Goal: Task Accomplishment & Management: Complete application form

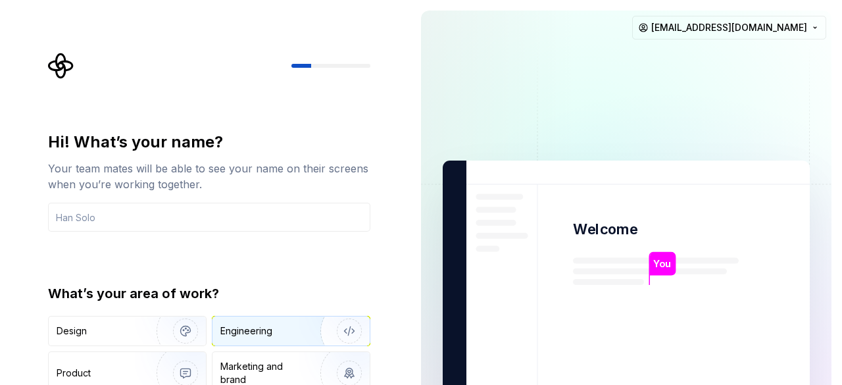
click at [248, 319] on div "Engineering" at bounding box center [291, 331] width 157 height 29
click at [244, 215] on input "text" at bounding box center [209, 217] width 322 height 29
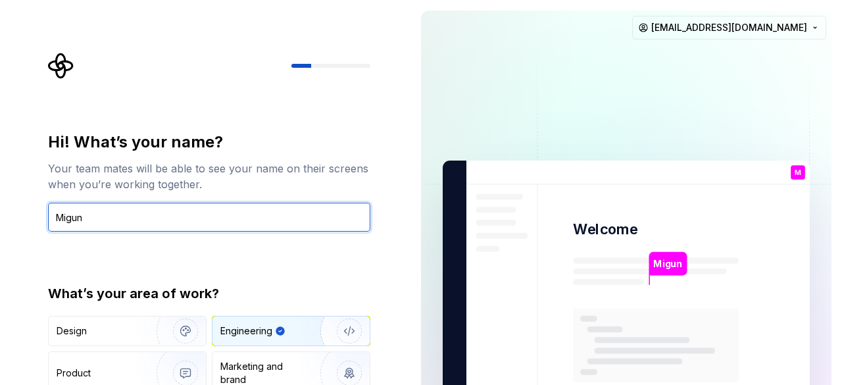
type input "Migun"
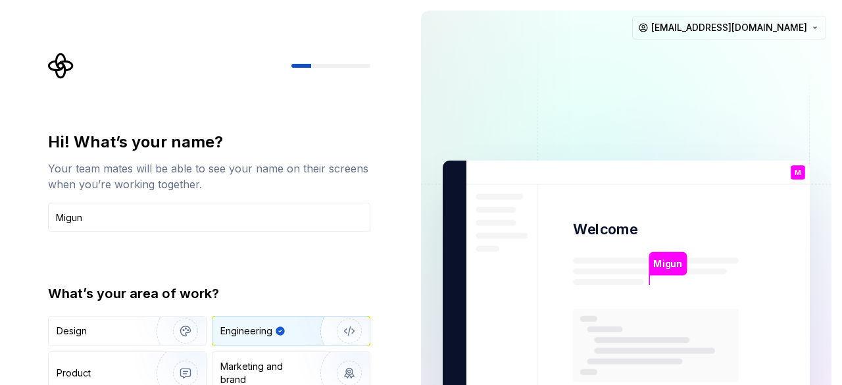
click at [278, 290] on div "What’s your area of work?" at bounding box center [209, 293] width 322 height 18
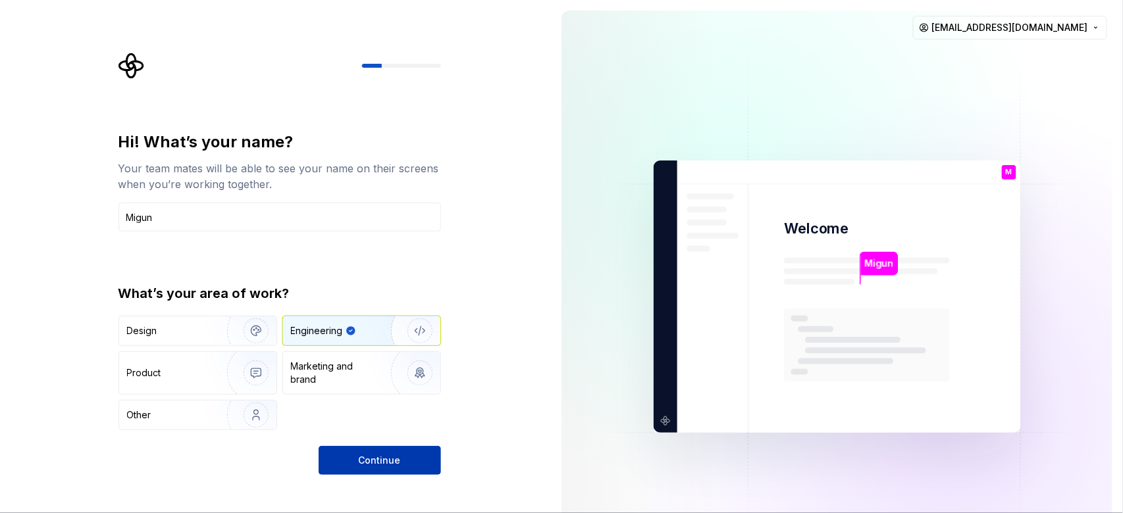
click at [359, 349] on button "Continue" at bounding box center [380, 460] width 122 height 29
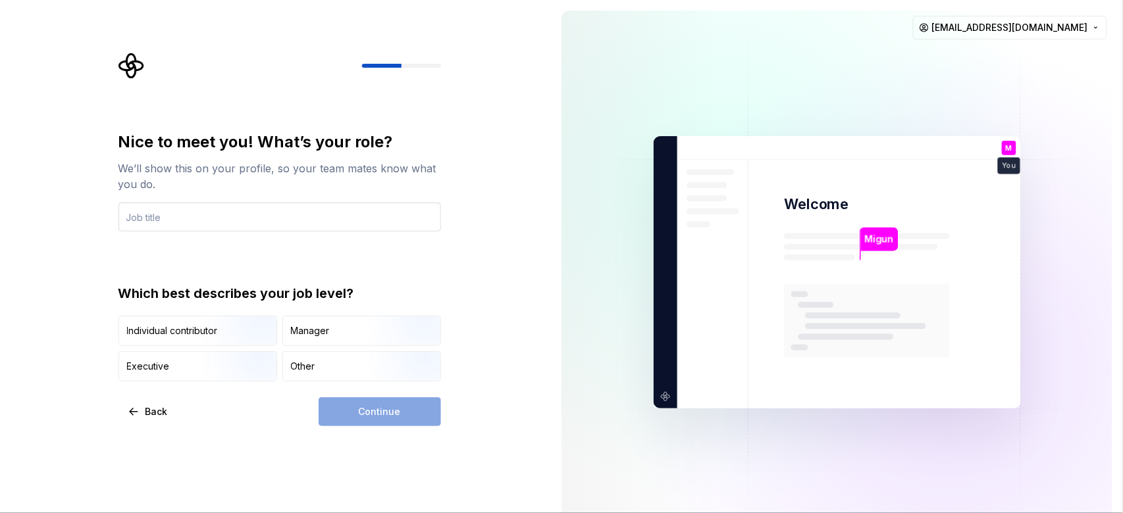
click at [302, 216] on input "text" at bounding box center [279, 217] width 322 height 29
type input "Full Stack Developer"
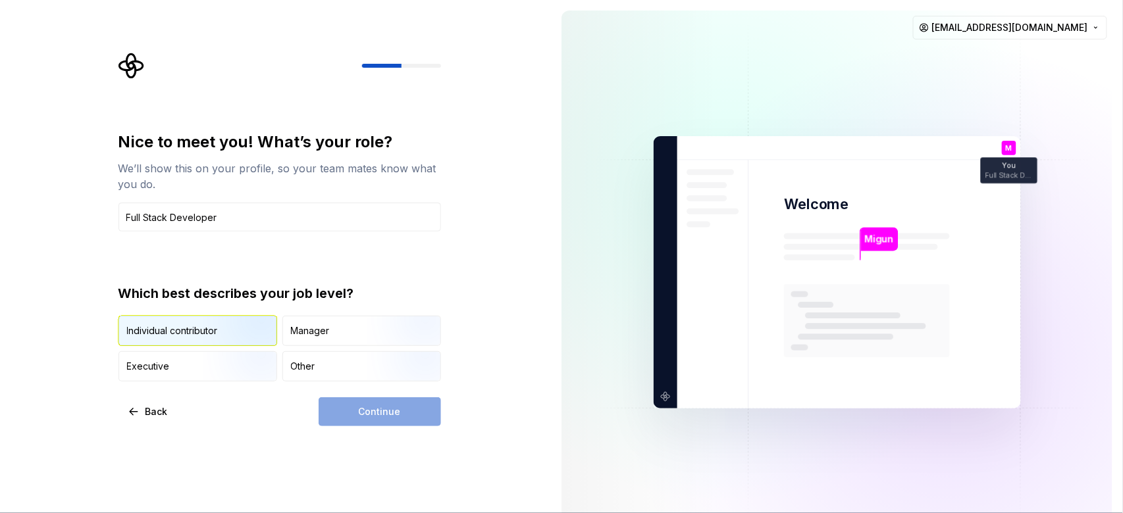
click at [180, 342] on div "Individual contributor" at bounding box center [197, 331] width 157 height 29
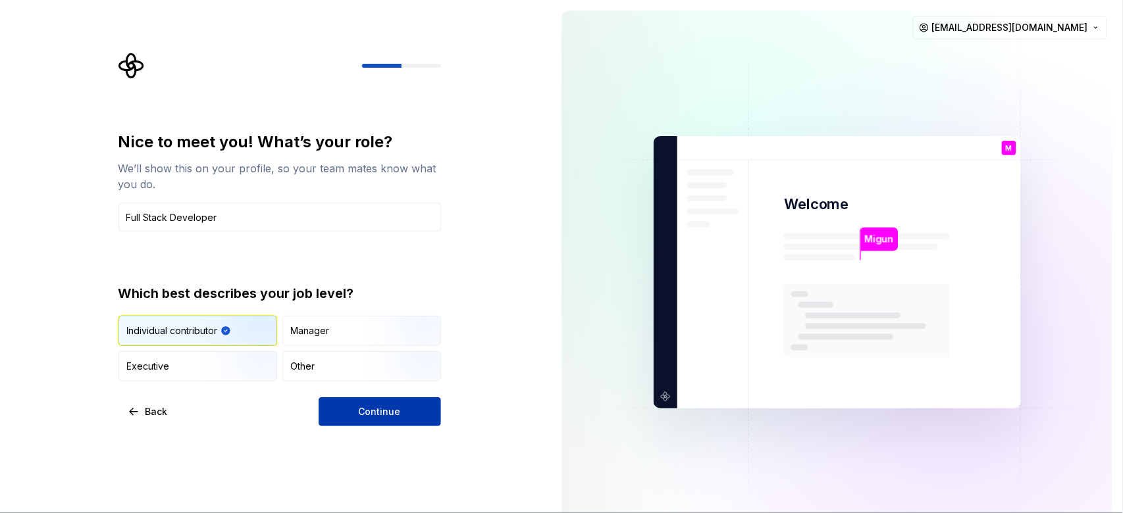
click at [382, 349] on span "Continue" at bounding box center [380, 411] width 42 height 13
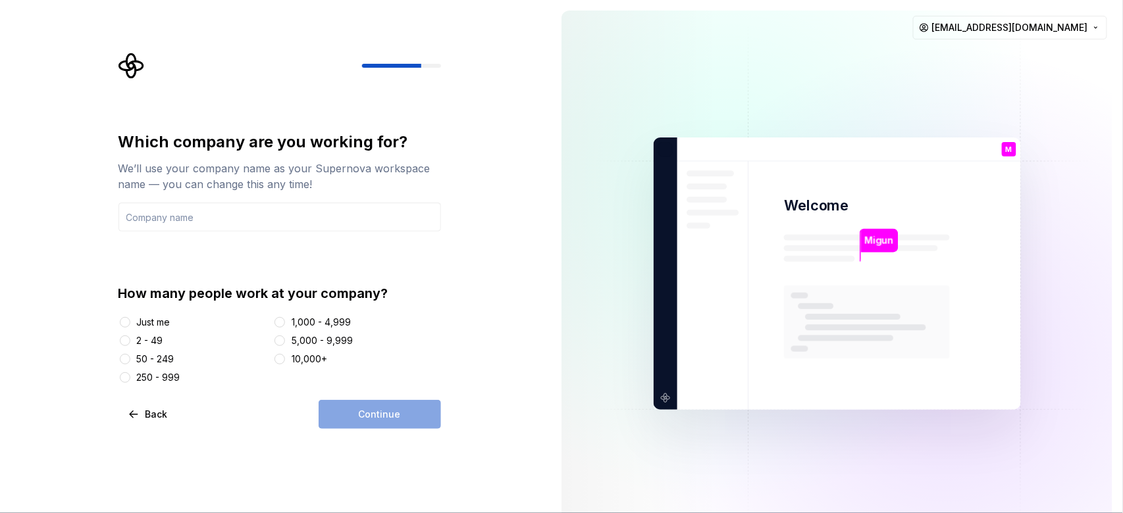
click at [142, 327] on div "Just me" at bounding box center [154, 322] width 34 height 13
click at [130, 327] on button "Just me" at bounding box center [125, 322] width 11 height 11
click at [171, 339] on div "2 - 49" at bounding box center [193, 340] width 150 height 13
click at [163, 340] on div "2 - 49" at bounding box center [150, 340] width 26 height 13
click at [130, 340] on button "2 - 49" at bounding box center [125, 341] width 11 height 11
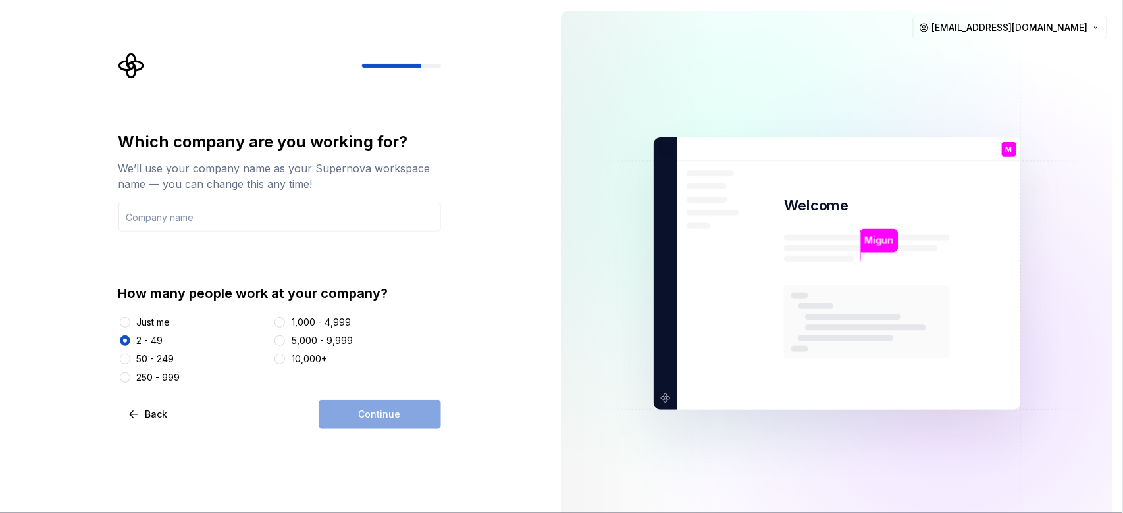
click at [146, 322] on div "Just me" at bounding box center [154, 322] width 34 height 13
click at [130, 322] on button "Just me" at bounding box center [125, 322] width 11 height 11
click at [261, 176] on div "We’ll use your company name as your Supernova workspace name — you can change t…" at bounding box center [279, 177] width 322 height 32
click at [256, 209] on input "text" at bounding box center [279, 217] width 322 height 29
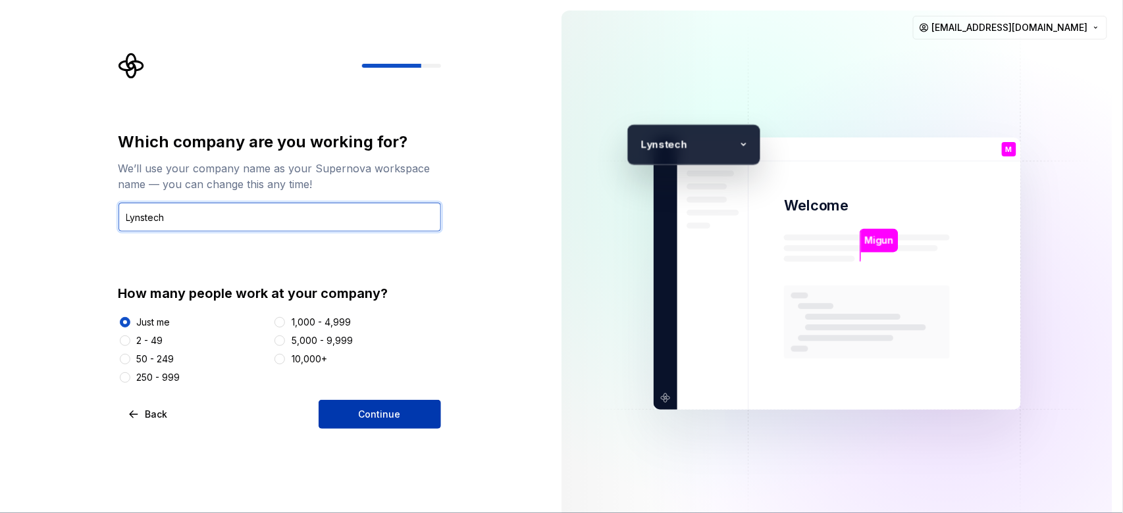
type input "Lynstech"
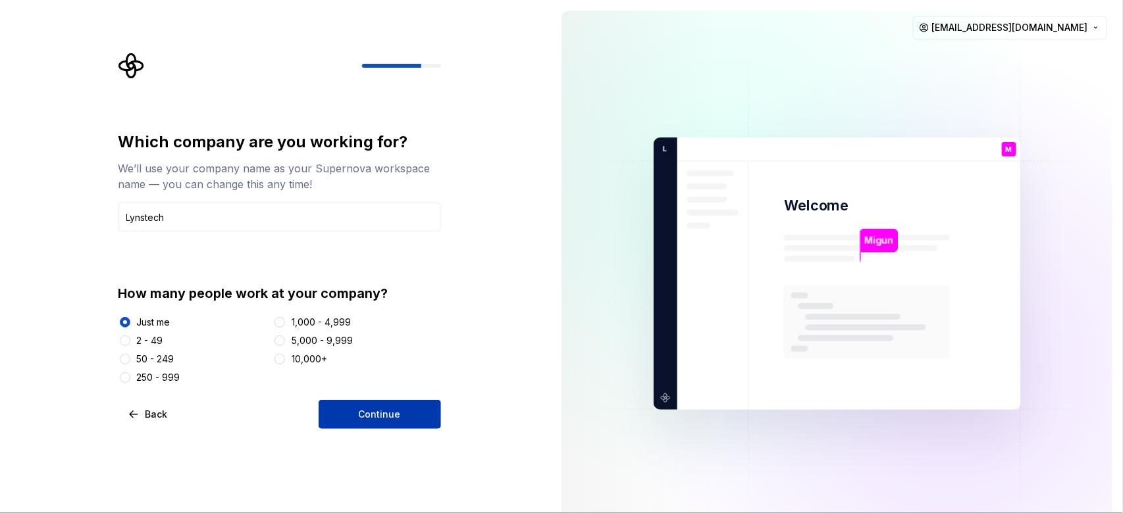
click at [374, 349] on span "Continue" at bounding box center [380, 414] width 42 height 13
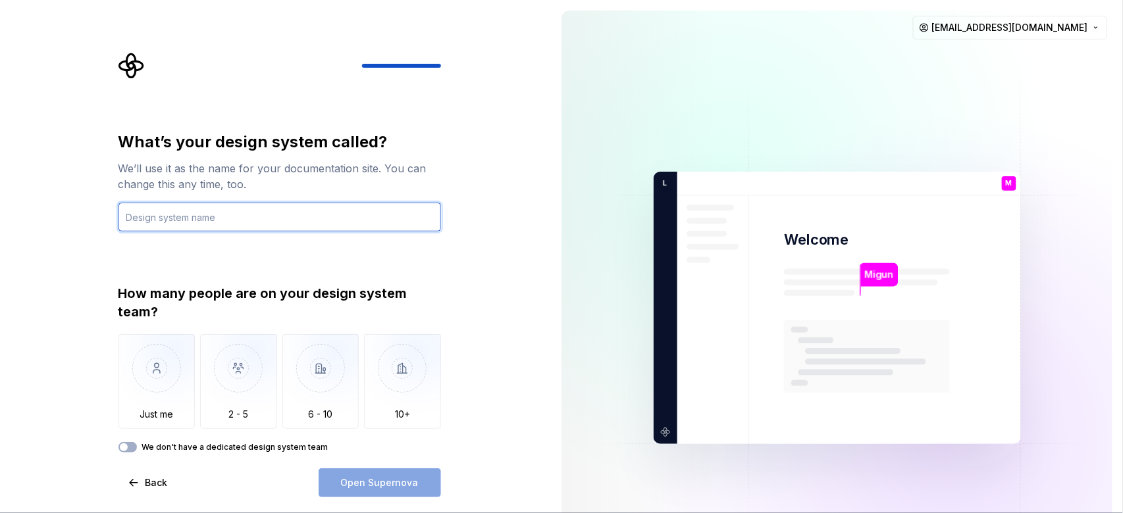
click at [329, 222] on input "text" at bounding box center [279, 217] width 322 height 29
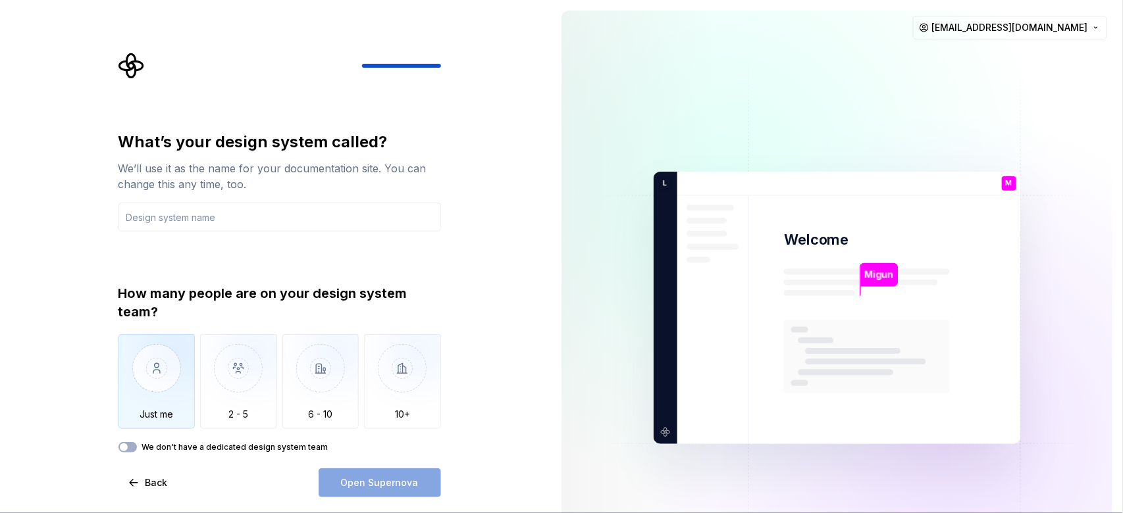
click at [153, 349] on img "button" at bounding box center [156, 378] width 77 height 88
click at [134, 349] on button "We don't have a dedicated design system team" at bounding box center [127, 447] width 18 height 11
click at [134, 349] on span "button" at bounding box center [132, 448] width 8 height 8
click at [152, 349] on img "button" at bounding box center [156, 378] width 77 height 88
click at [243, 186] on div "We’ll use it as the name for your documentation site. You can change this any t…" at bounding box center [279, 177] width 322 height 32
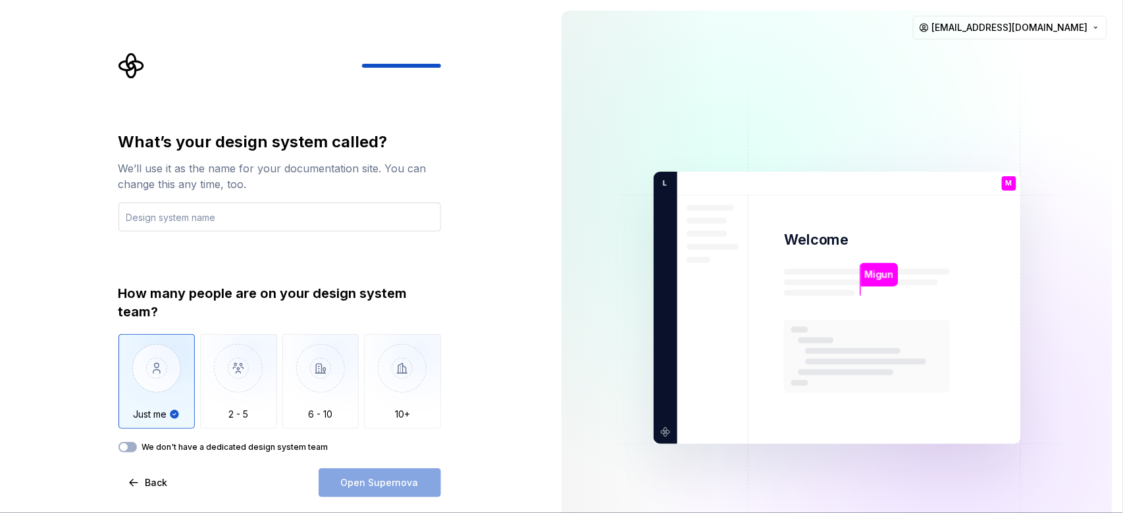
click at [243, 207] on input "text" at bounding box center [279, 217] width 322 height 29
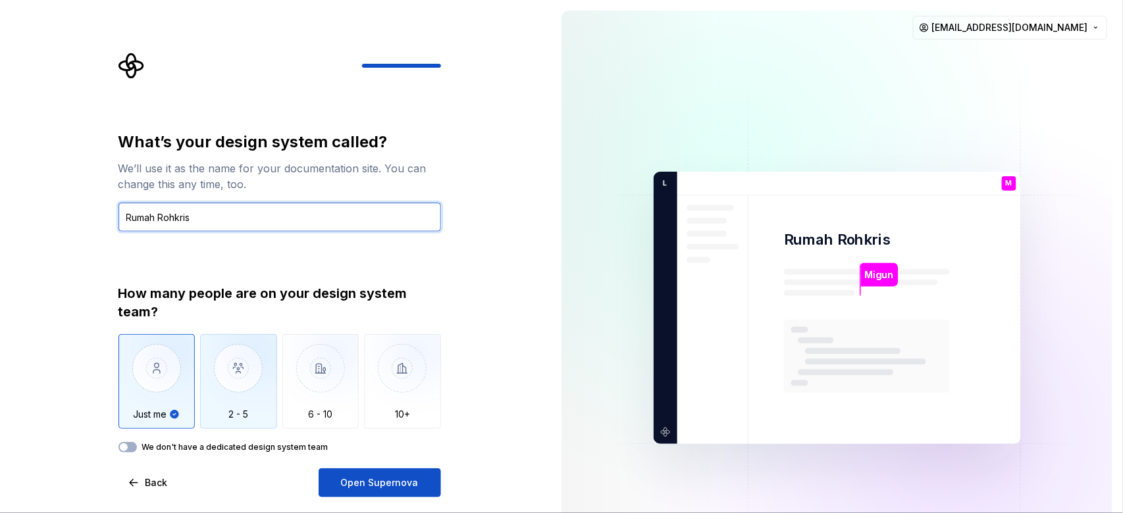
type input "Rumah Rohkris"
click at [220, 349] on img "button" at bounding box center [238, 378] width 77 height 88
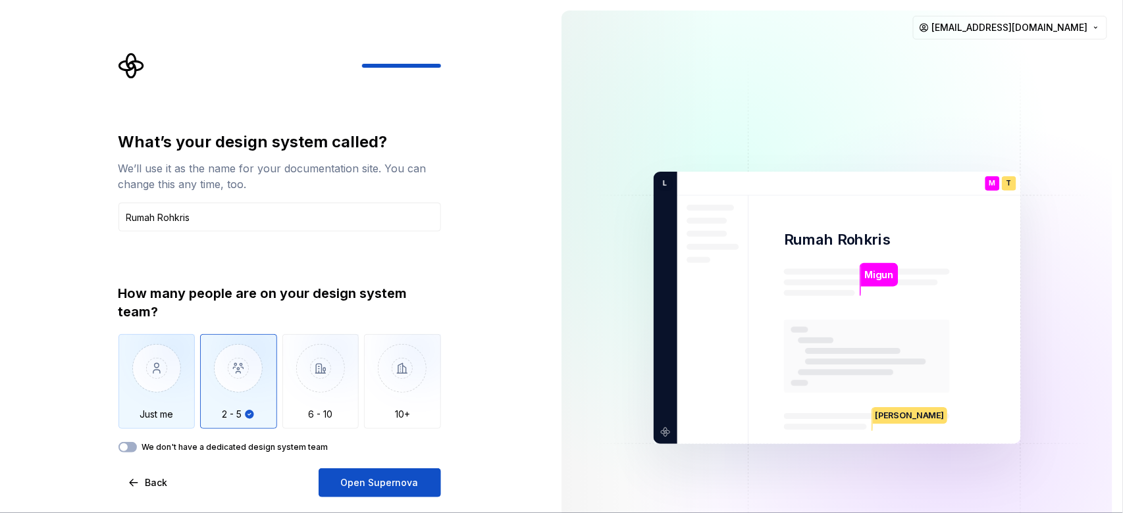
click at [163, 349] on img "button" at bounding box center [156, 378] width 77 height 88
click at [247, 349] on img "button" at bounding box center [238, 378] width 77 height 88
click at [233, 349] on label "We don't have a dedicated design system team" at bounding box center [235, 447] width 186 height 11
click at [137, 349] on button "We don't have a dedicated design system team" at bounding box center [127, 447] width 18 height 11
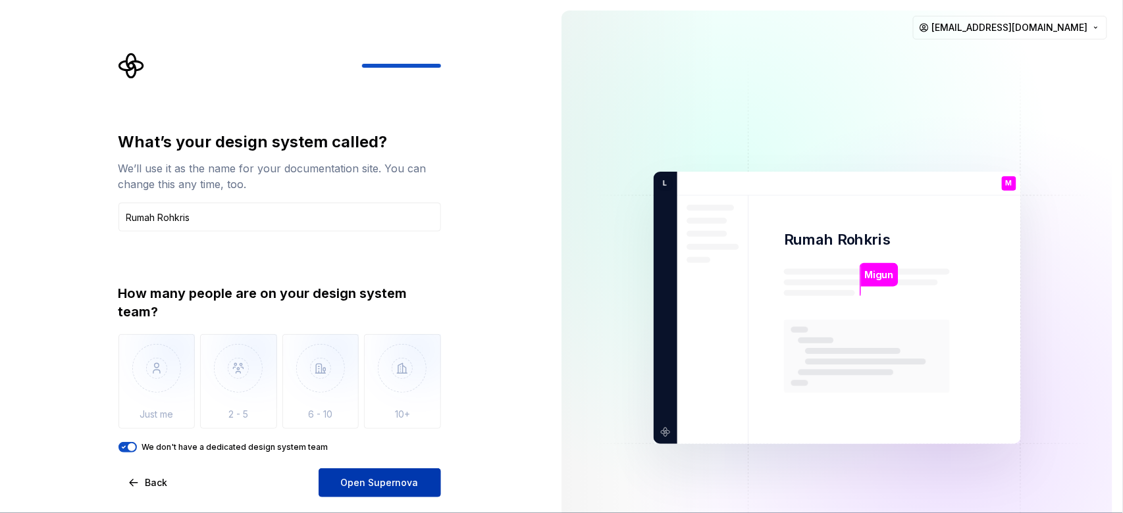
click at [355, 349] on button "Open Supernova" at bounding box center [380, 483] width 122 height 29
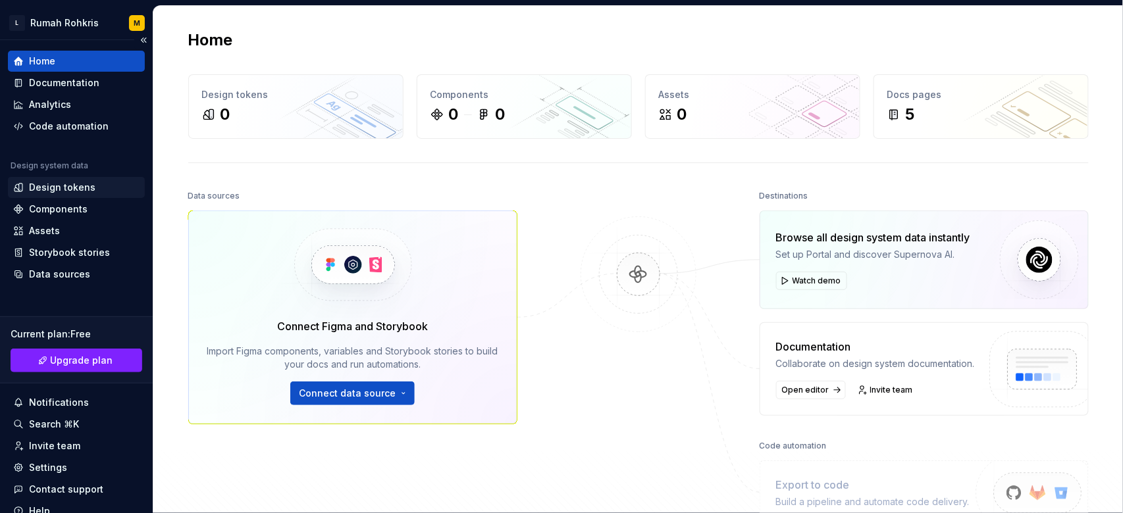
click at [74, 187] on div "Design tokens" at bounding box center [62, 187] width 66 height 13
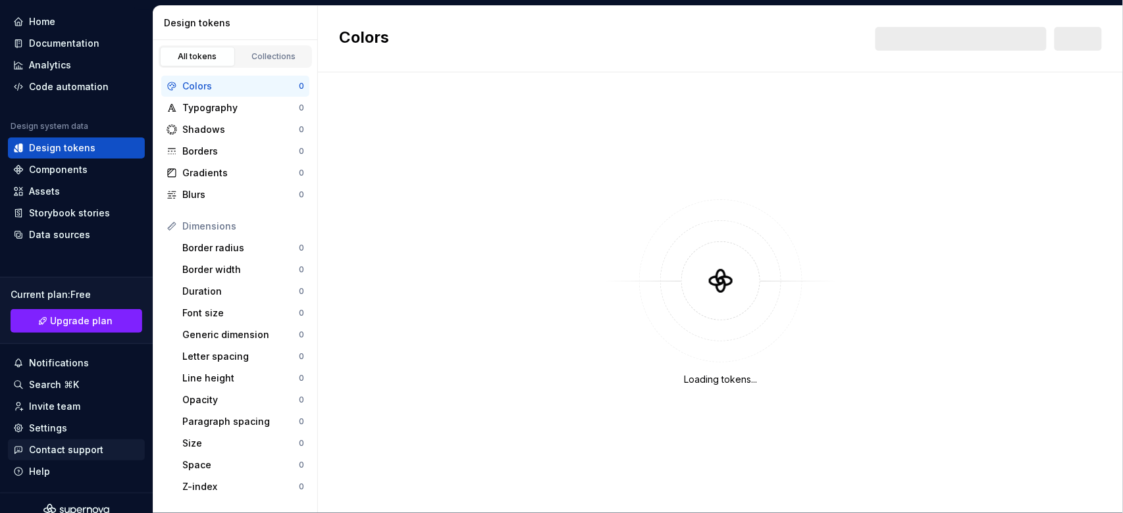
scroll to position [53, 0]
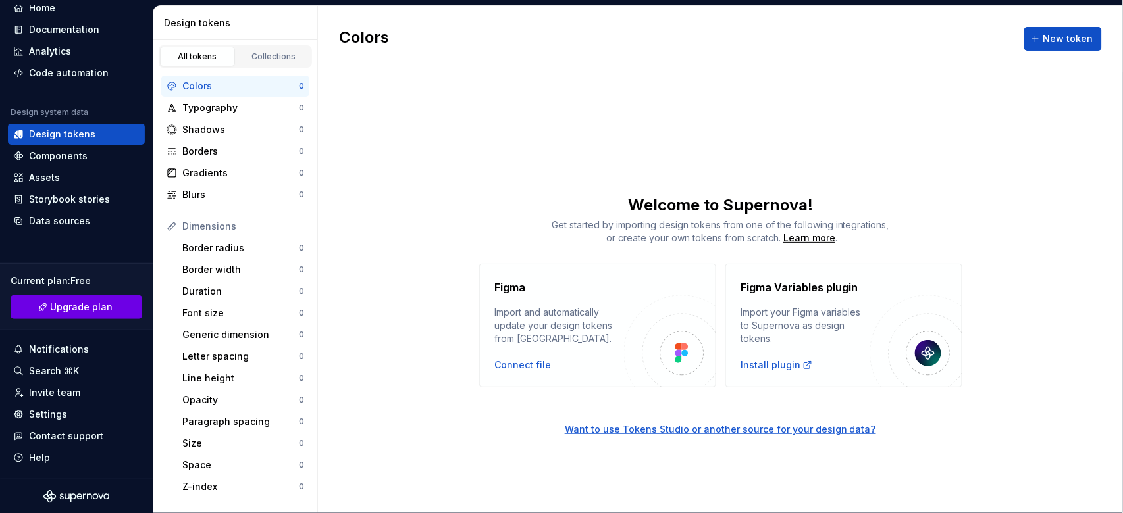
click at [89, 308] on span "Upgrade plan" at bounding box center [82, 307] width 63 height 13
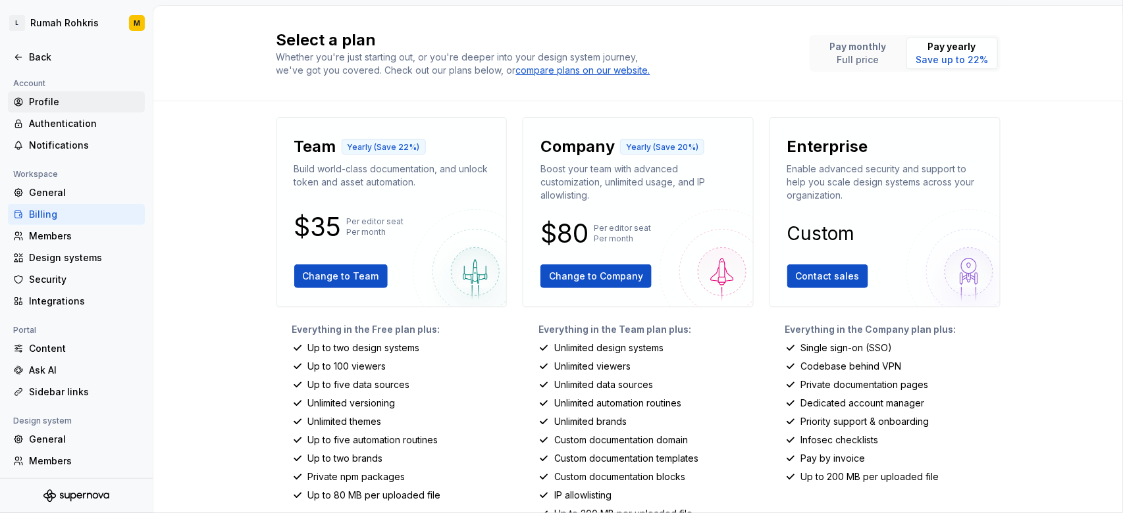
click at [74, 99] on div "Profile" at bounding box center [84, 101] width 111 height 13
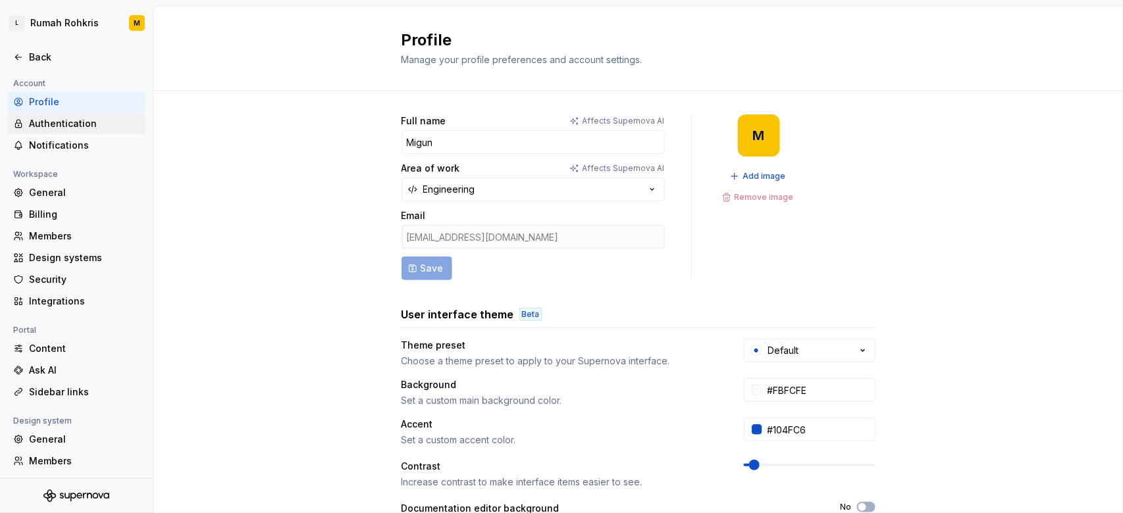
click at [87, 118] on div "Authentication" at bounding box center [84, 123] width 111 height 13
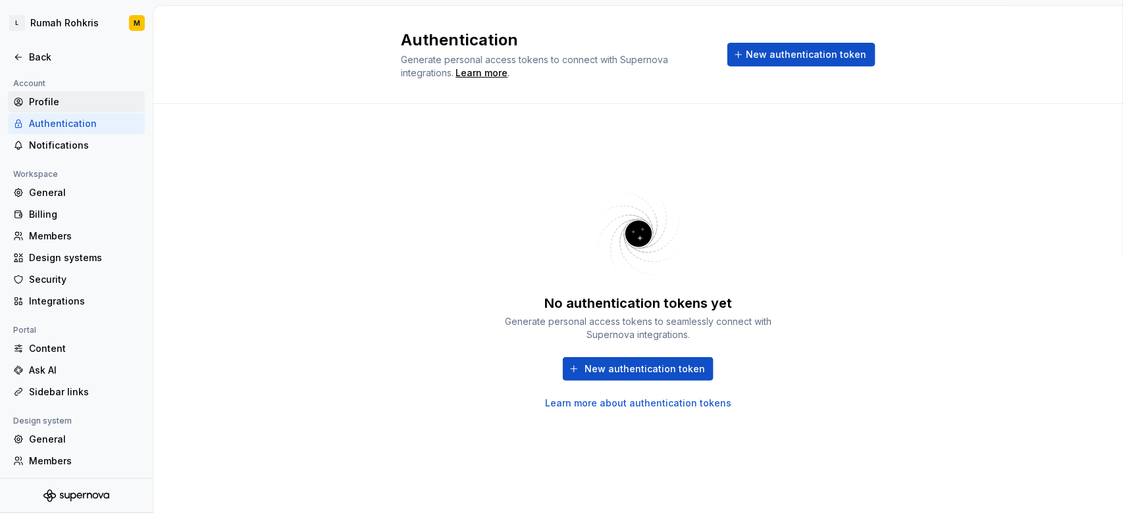
click at [75, 107] on div "Profile" at bounding box center [84, 101] width 111 height 13
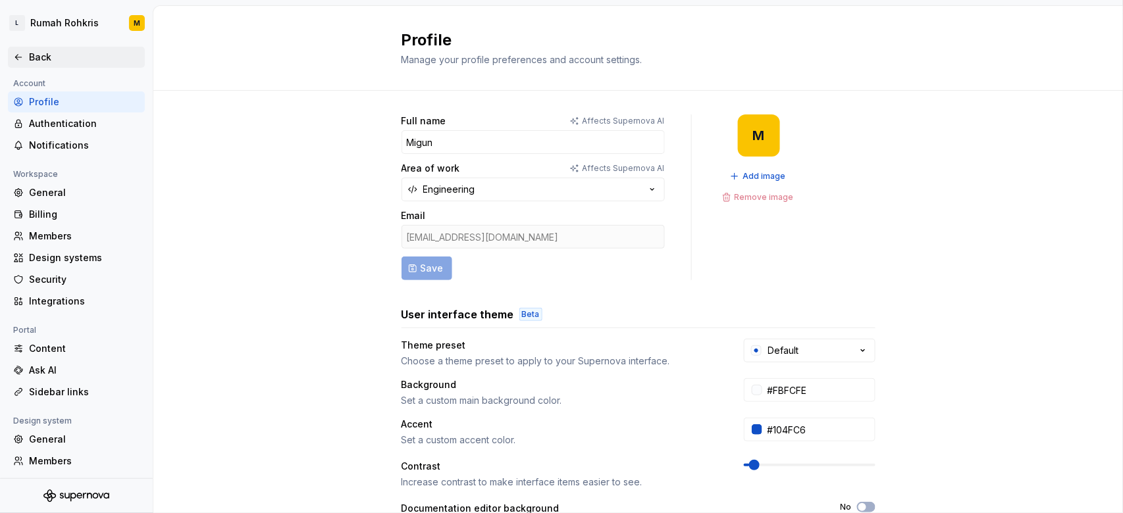
click at [61, 49] on div "Back" at bounding box center [76, 57] width 137 height 21
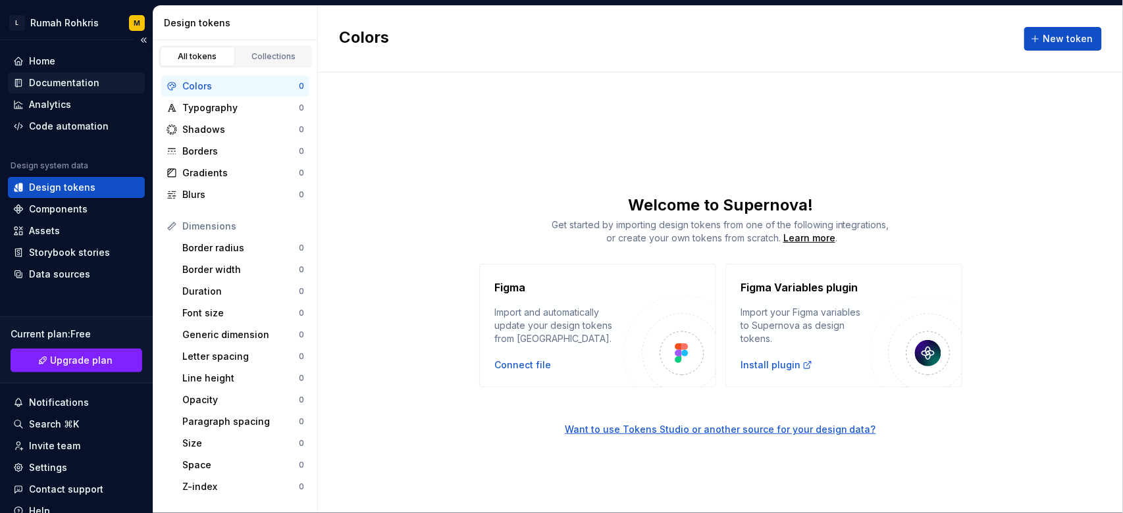
click at [70, 80] on div "Documentation" at bounding box center [64, 82] width 70 height 13
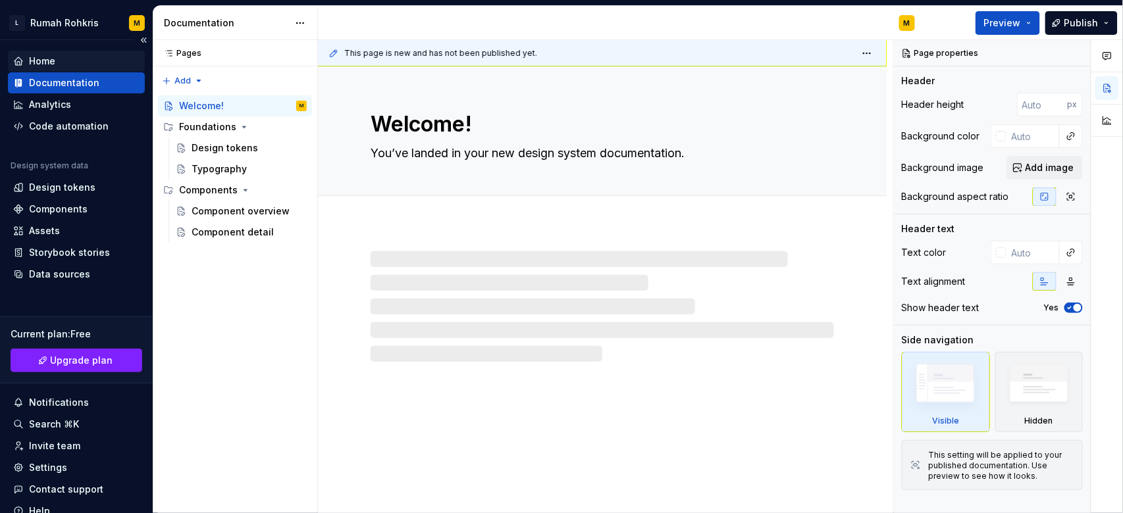
type textarea "*"
click at [78, 58] on div "Home" at bounding box center [76, 61] width 126 height 13
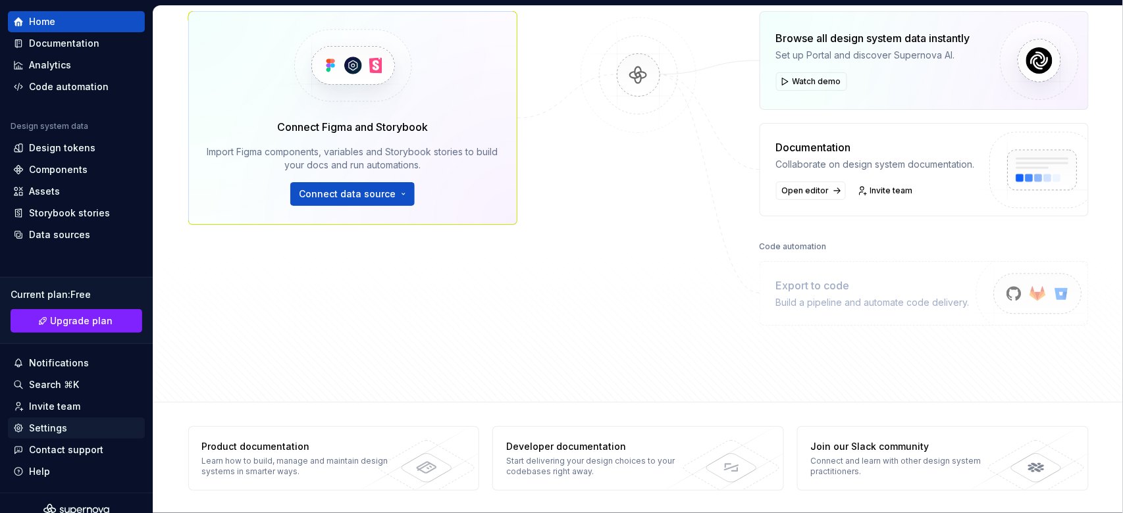
scroll to position [53, 0]
